Goal: Communication & Community: Answer question/provide support

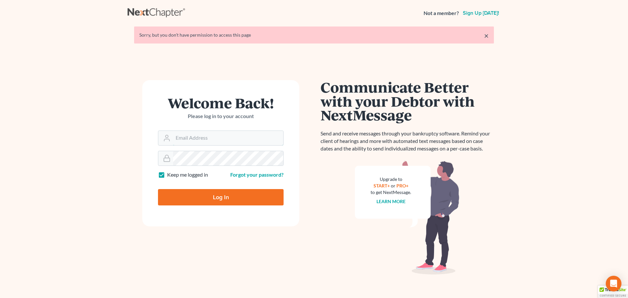
type input "[EMAIL_ADDRESS][DOMAIN_NAME]"
click at [217, 193] on input "Log In" at bounding box center [221, 197] width 126 height 16
type input "Thinking..."
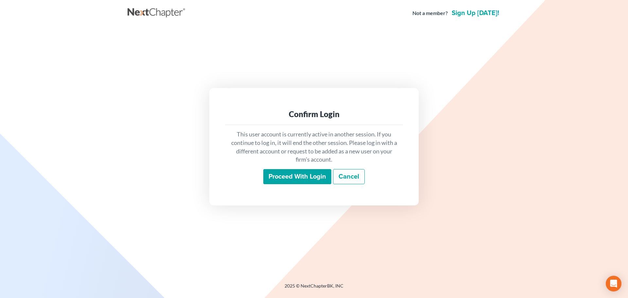
click at [299, 174] on input "Proceed with login" at bounding box center [297, 176] width 68 height 15
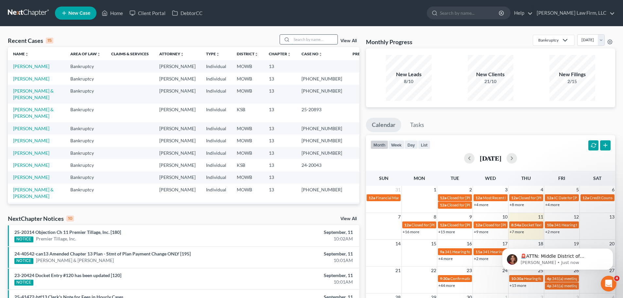
click at [297, 39] on input "search" at bounding box center [315, 39] width 46 height 9
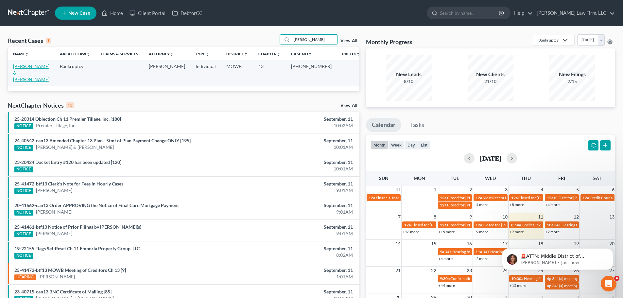
type input "[PERSON_NAME]"
click at [36, 64] on link "[PERSON_NAME] & [PERSON_NAME]" at bounding box center [31, 72] width 36 height 19
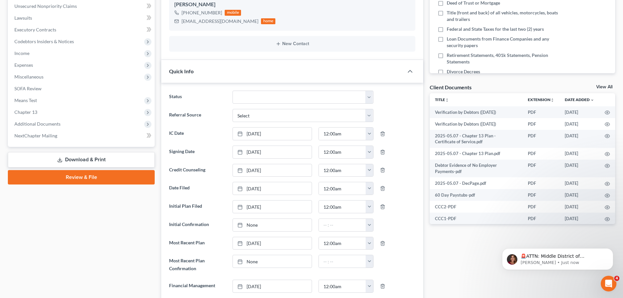
scroll to position [163, 0]
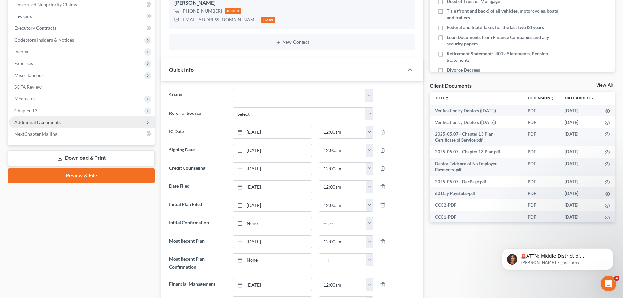
click at [60, 121] on span "Additional Documents" at bounding box center [81, 122] width 145 height 12
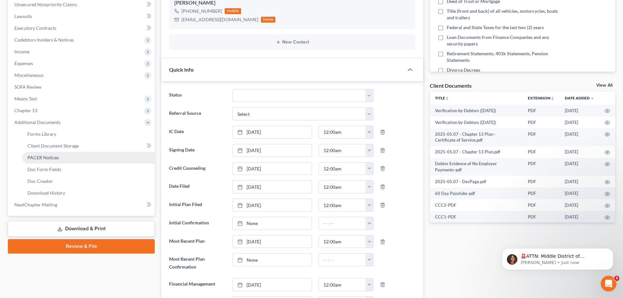
click at [47, 155] on span "PACER Notices" at bounding box center [42, 158] width 31 height 6
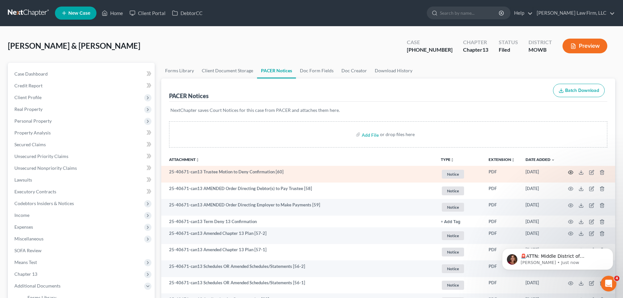
click at [570, 170] on icon "button" at bounding box center [570, 172] width 5 height 5
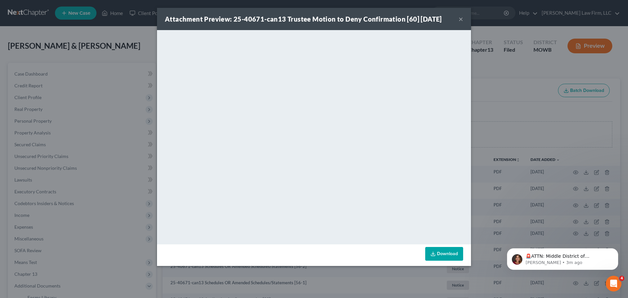
click at [459, 20] on button "×" at bounding box center [460, 19] width 5 height 8
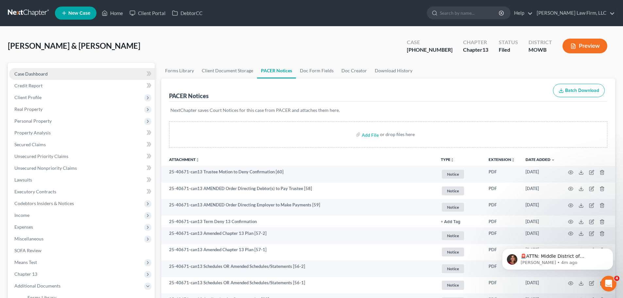
click at [39, 71] on span "Case Dashboard" at bounding box center [30, 74] width 33 height 6
select select "3"
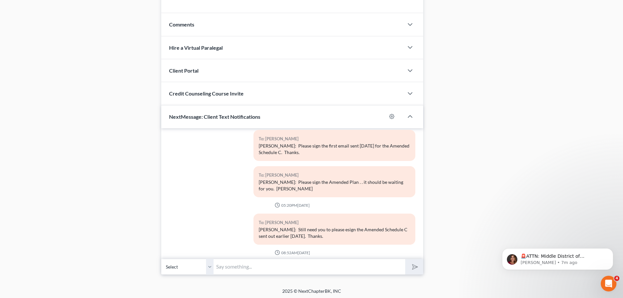
scroll to position [590, 0]
click at [209, 266] on select "Select [PHONE_NUMBER] - [PERSON_NAME] [PHONE_NUMBER] - [PERSON_NAME]" at bounding box center [187, 265] width 52 height 16
click at [208, 264] on select "Select [PHONE_NUMBER] - [PERSON_NAME] [PHONE_NUMBER] - [PERSON_NAME]" at bounding box center [187, 265] width 52 height 16
click at [161, 257] on select "Select [PHONE_NUMBER] - [PERSON_NAME] [PHONE_NUMBER] - [PERSON_NAME]" at bounding box center [187, 265] width 52 height 16
click at [218, 266] on input "text" at bounding box center [309, 265] width 192 height 16
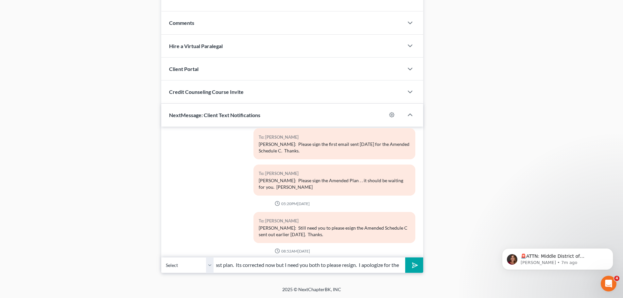
scroll to position [0, 154]
type input "[PERSON_NAME] and [PERSON_NAME]: I made a silly typo in the last plan. Its corr…"
click at [412, 263] on icon "submit" at bounding box center [413, 264] width 9 height 9
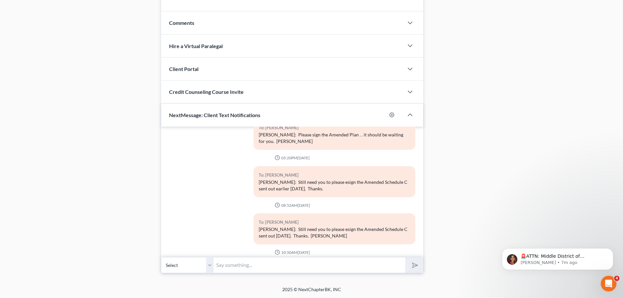
scroll to position [1570, 0]
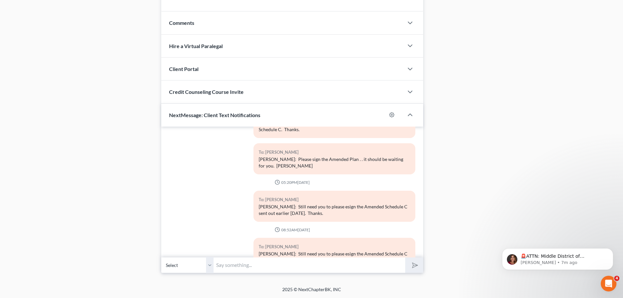
click at [210, 266] on select "Select [PHONE_NUMBER] - [PERSON_NAME] [PHONE_NUMBER] - [PERSON_NAME]" at bounding box center [187, 265] width 52 height 16
select select "1"
click at [161, 257] on select "Select [PHONE_NUMBER] - [PERSON_NAME] [PHONE_NUMBER] - [PERSON_NAME]" at bounding box center [187, 265] width 52 height 16
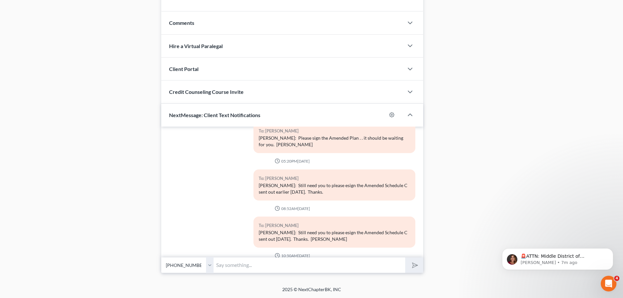
scroll to position [1603, 0]
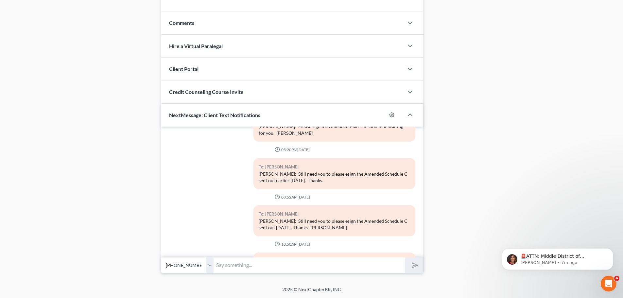
drag, startPoint x: 258, startPoint y: 221, endPoint x: 276, endPoint y: 233, distance: 22.0
click at [276, 265] on div "[PERSON_NAME] and [PERSON_NAME]: I made a silly typo in the last plan. Its corr…" at bounding box center [334, 275] width 151 height 20
copy div "[PERSON_NAME] and [PERSON_NAME]: I made a silly typo in the last plan. Its corr…"
click at [218, 265] on input "text" at bounding box center [309, 265] width 192 height 16
paste input "[PERSON_NAME] and [PERSON_NAME]: I made a silly typo in the last plan. Its corr…"
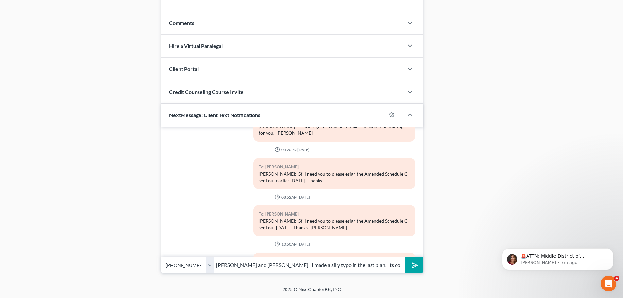
scroll to position [0, 154]
type input "[PERSON_NAME] and [PERSON_NAME]: I made a silly typo in the last plan. Its corr…"
click at [413, 262] on icon "submit" at bounding box center [413, 264] width 9 height 9
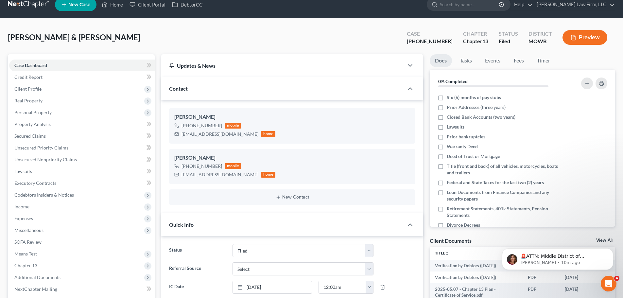
scroll to position [0, 0]
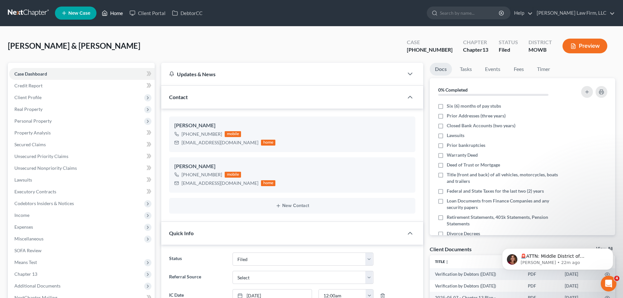
click at [114, 12] on link "Home" at bounding box center [112, 13] width 28 height 12
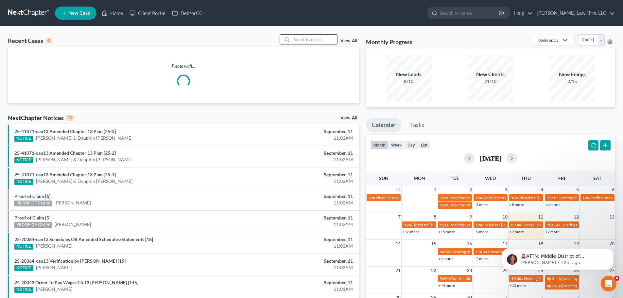
click at [297, 39] on input "search" at bounding box center [315, 39] width 46 height 9
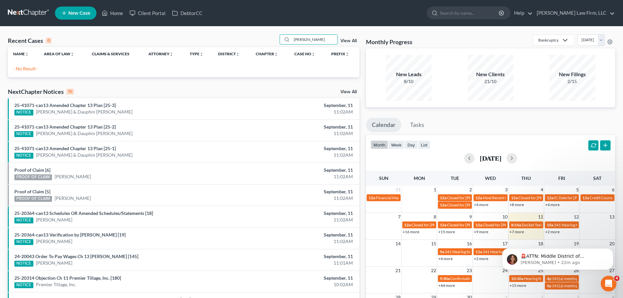
type input "[PERSON_NAME]"
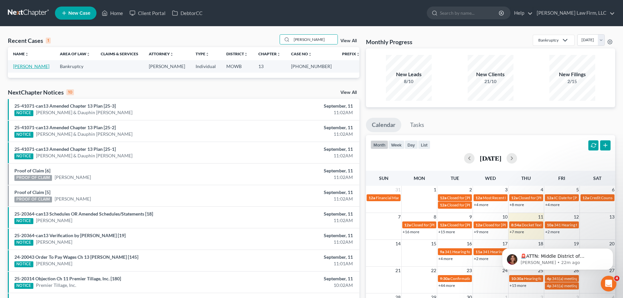
click at [30, 63] on link "[PERSON_NAME]" at bounding box center [31, 66] width 36 height 6
select select "2"
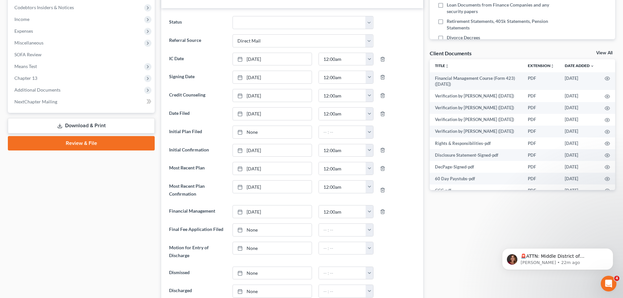
scroll to position [196, 0]
click at [57, 88] on span "Additional Documents" at bounding box center [37, 90] width 46 height 6
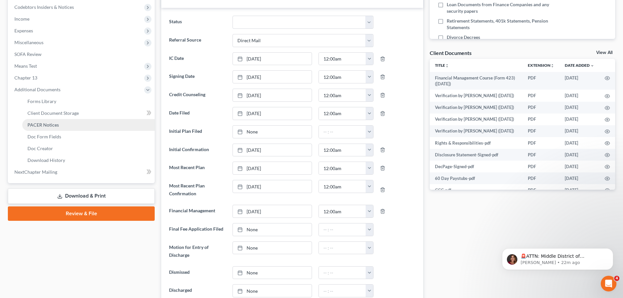
click at [56, 124] on span "PACER Notices" at bounding box center [42, 125] width 31 height 6
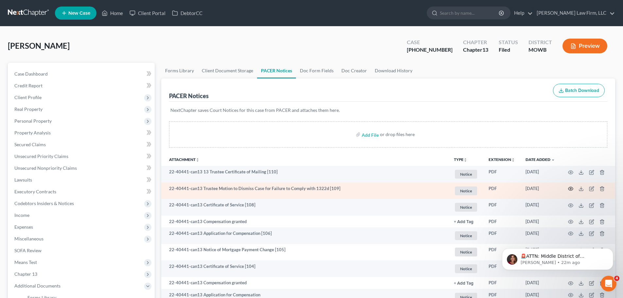
click at [571, 187] on icon "button" at bounding box center [570, 188] width 5 height 5
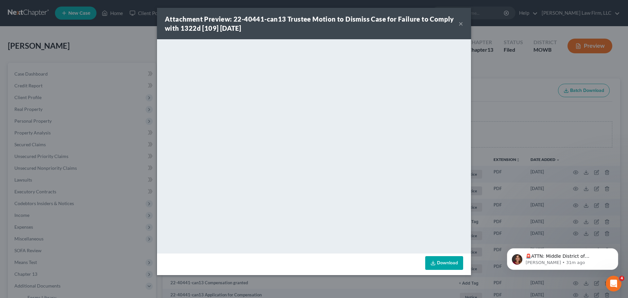
drag, startPoint x: 460, startPoint y: 23, endPoint x: 467, endPoint y: 28, distance: 8.3
click at [460, 23] on button "×" at bounding box center [460, 24] width 5 height 8
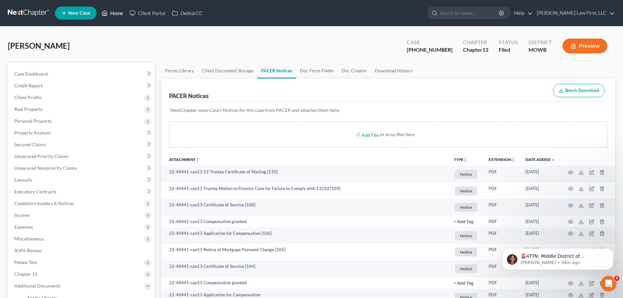
drag, startPoint x: 115, startPoint y: 11, endPoint x: 115, endPoint y: 27, distance: 16.3
click at [115, 11] on link "Home" at bounding box center [112, 13] width 28 height 12
